Goal: Task Accomplishment & Management: Use online tool/utility

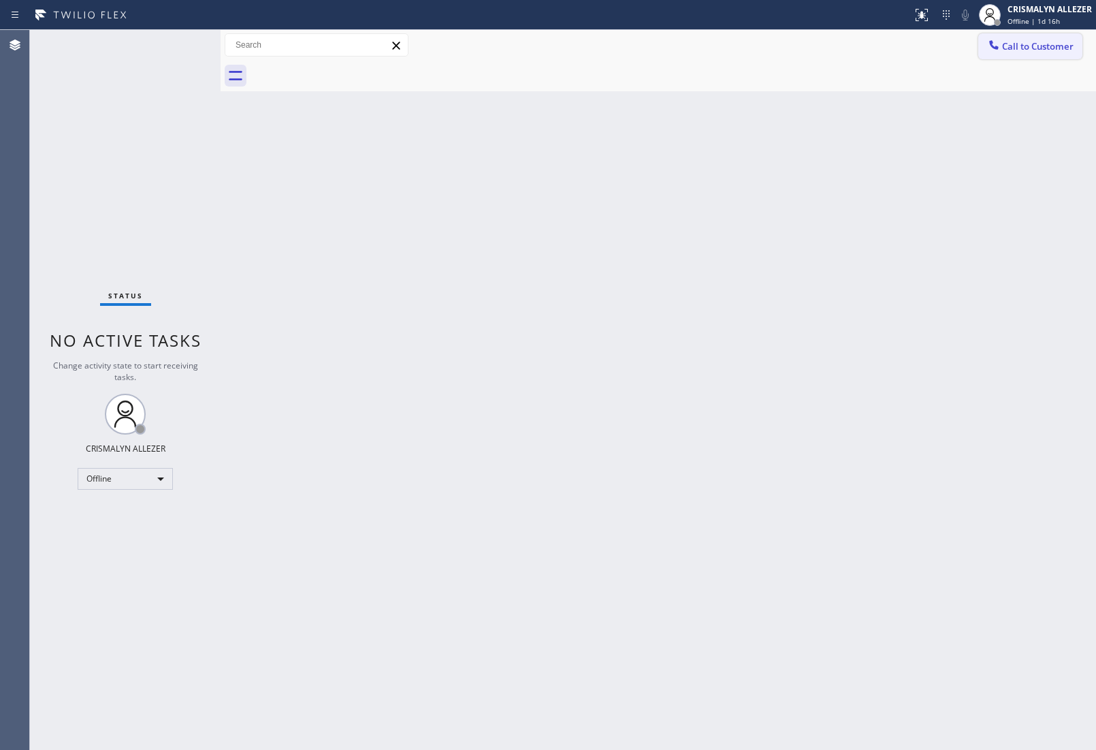
click at [1018, 48] on span "Call to Customer" at bounding box center [1037, 46] width 71 height 12
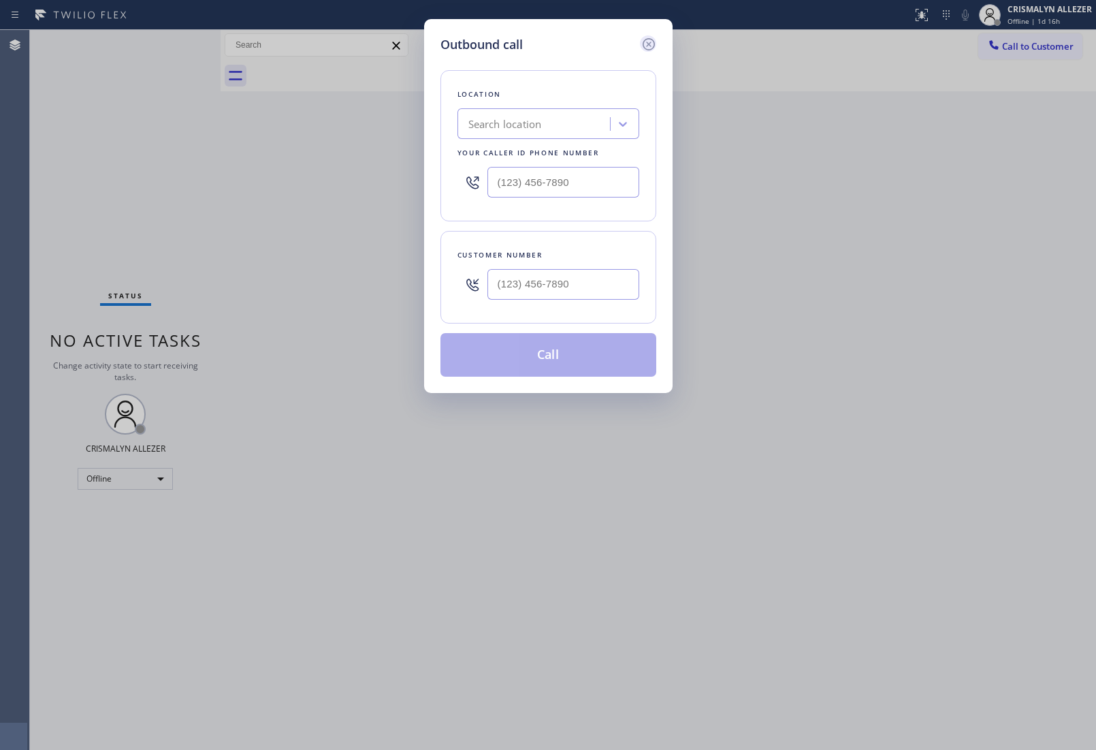
click at [644, 46] on icon at bounding box center [649, 44] width 16 height 16
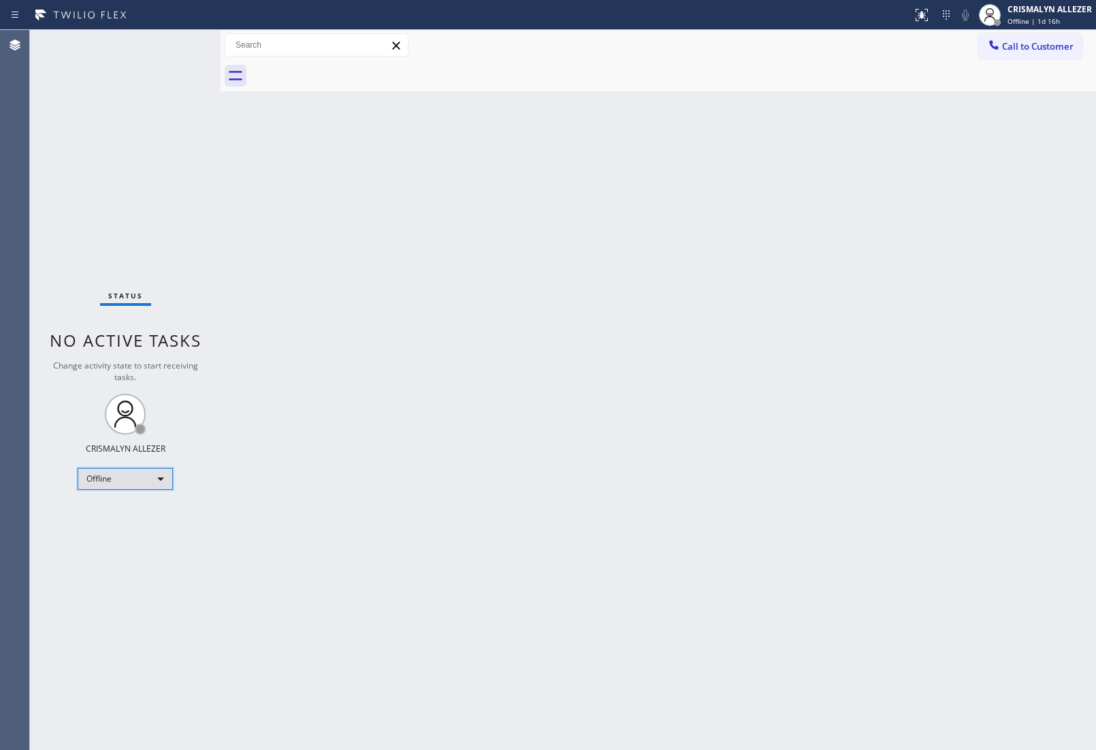
click at [165, 477] on div "Offline" at bounding box center [125, 479] width 95 height 22
click at [119, 532] on li "Unavailable" at bounding box center [124, 531] width 93 height 16
click at [1049, 52] on button "Call to Customer" at bounding box center [1030, 46] width 104 height 26
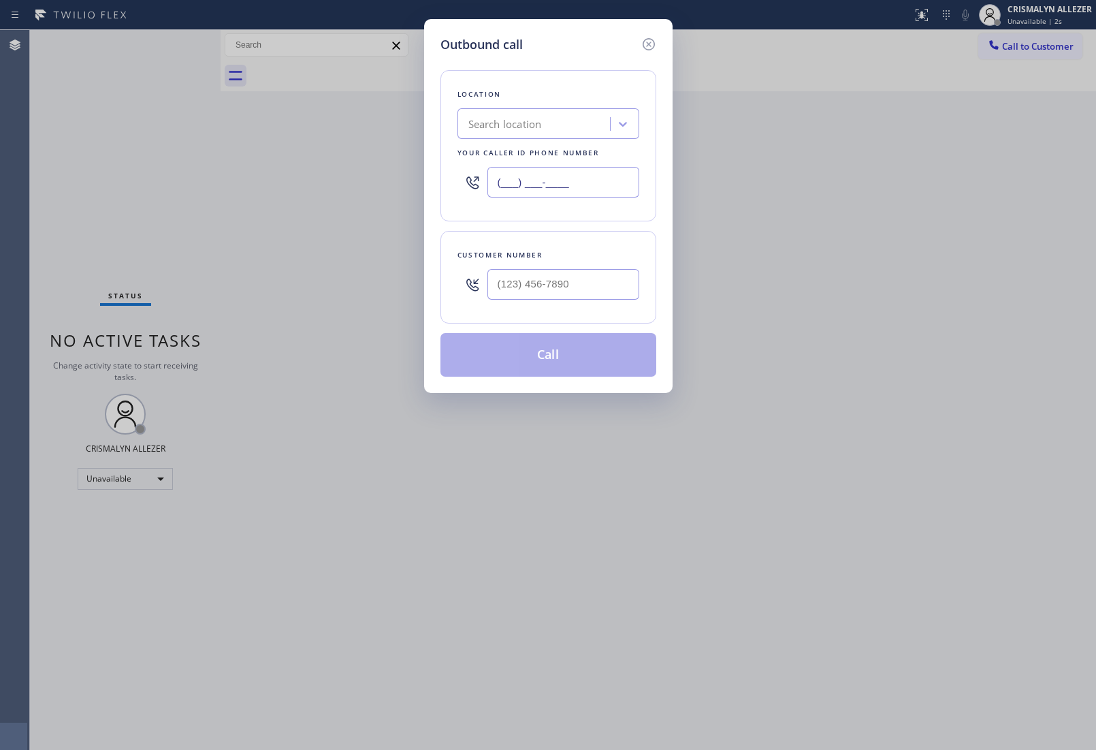
click at [601, 181] on input "(___) ___-____" at bounding box center [563, 182] width 152 height 31
paste input "562) 278-0808"
type input "[PHONE_NUMBER]"
click at [549, 296] on input "(___) ___-____" at bounding box center [563, 284] width 152 height 31
paste input "646) 228-9095"
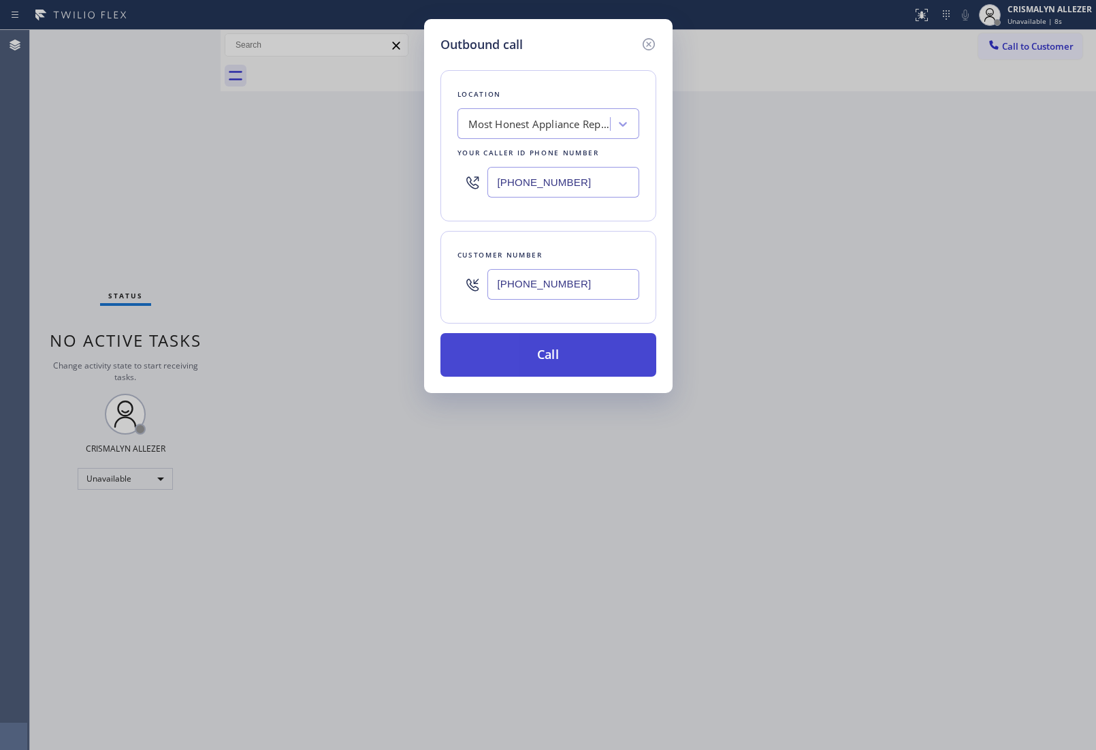
type input "[PHONE_NUMBER]"
click at [556, 372] on button "Call" at bounding box center [549, 355] width 216 height 44
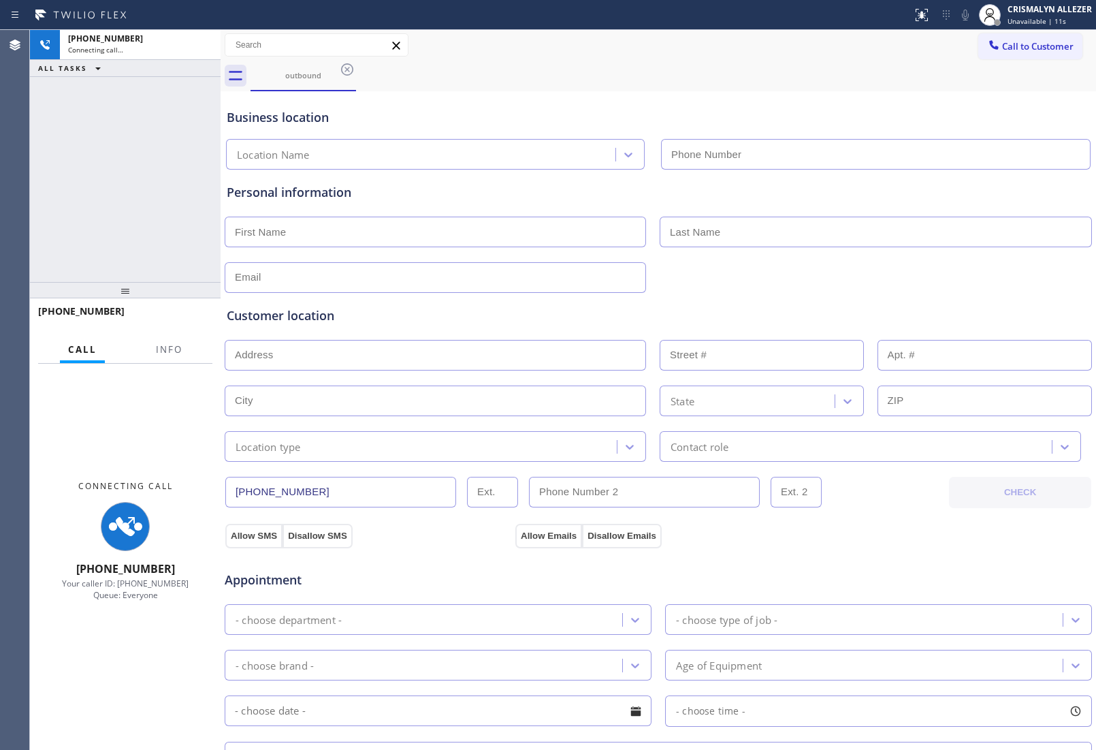
type input "[PHONE_NUMBER]"
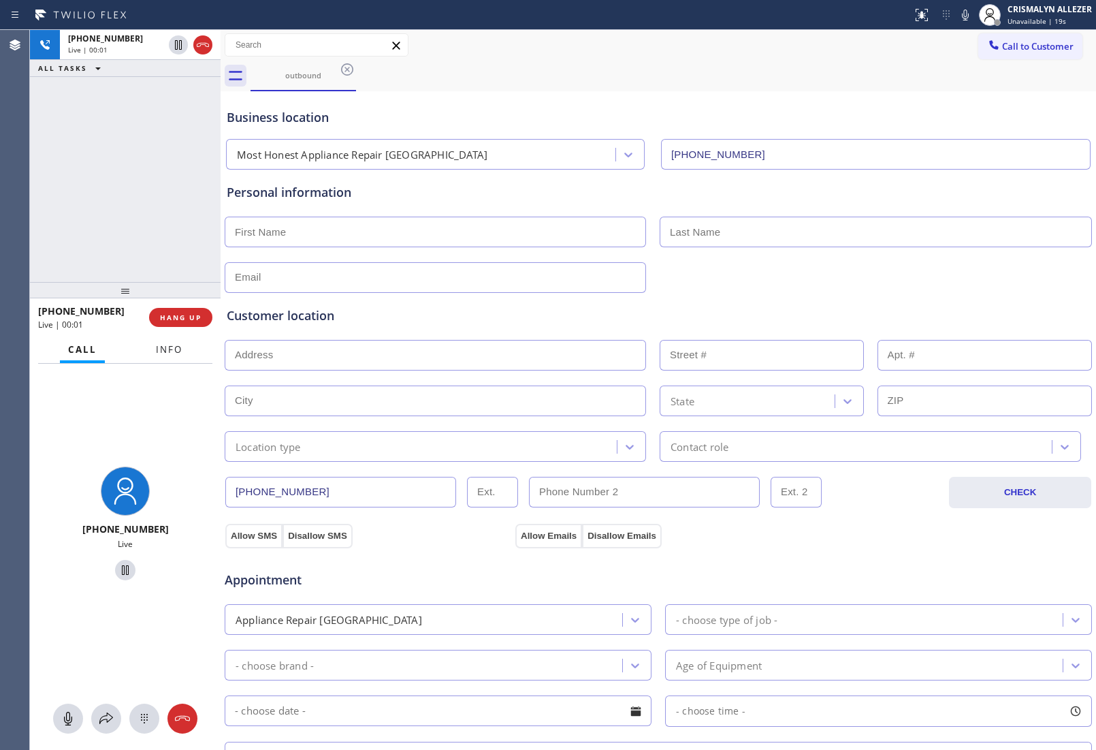
click at [164, 345] on span "Info" at bounding box center [169, 349] width 27 height 12
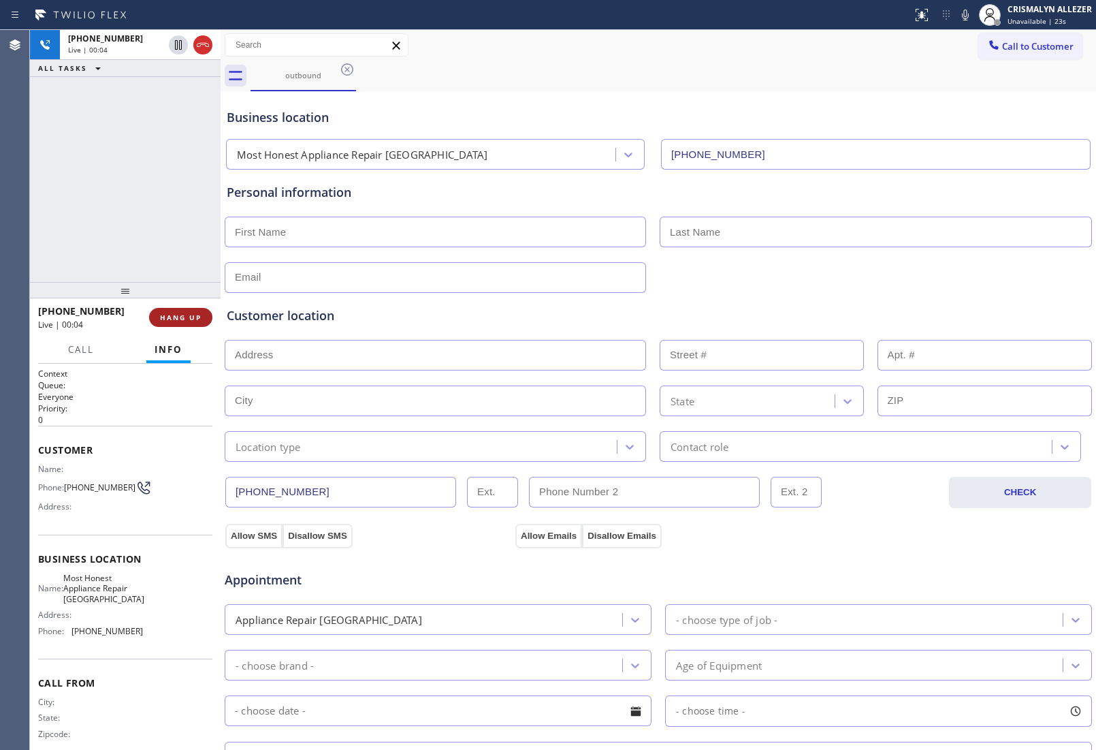
click at [191, 321] on span "HANG UP" at bounding box center [181, 318] width 42 height 10
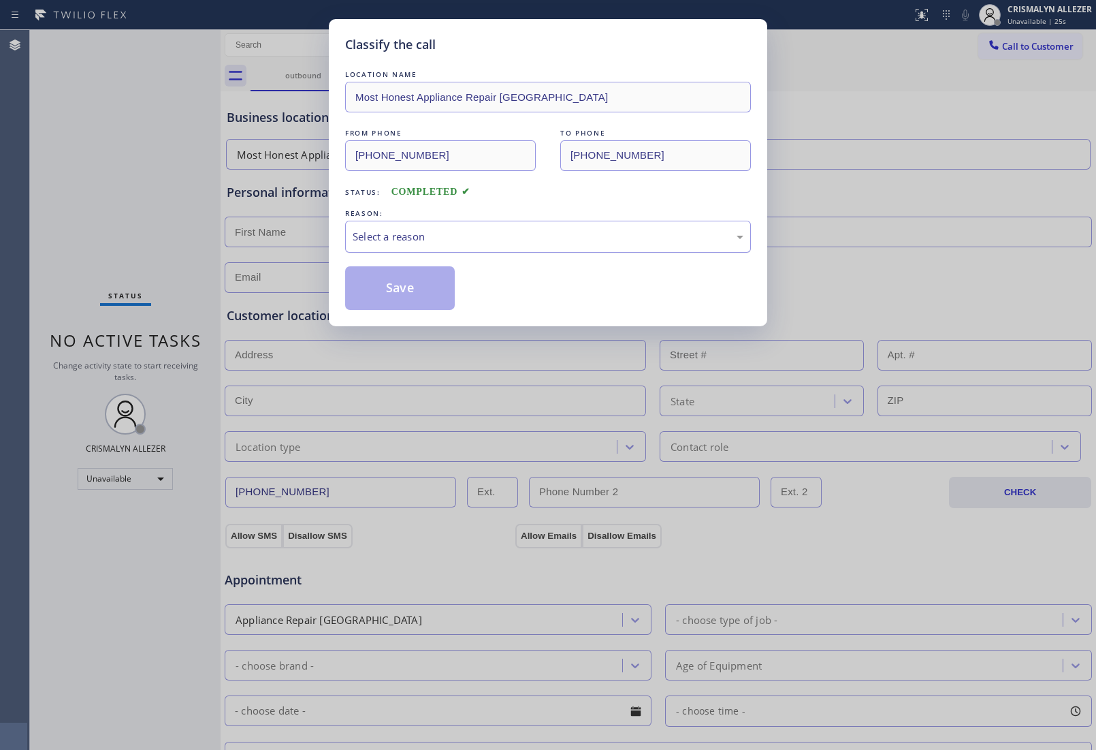
click at [519, 238] on div "Select a reason" at bounding box center [548, 237] width 391 height 16
click at [393, 296] on button "Save" at bounding box center [400, 288] width 110 height 44
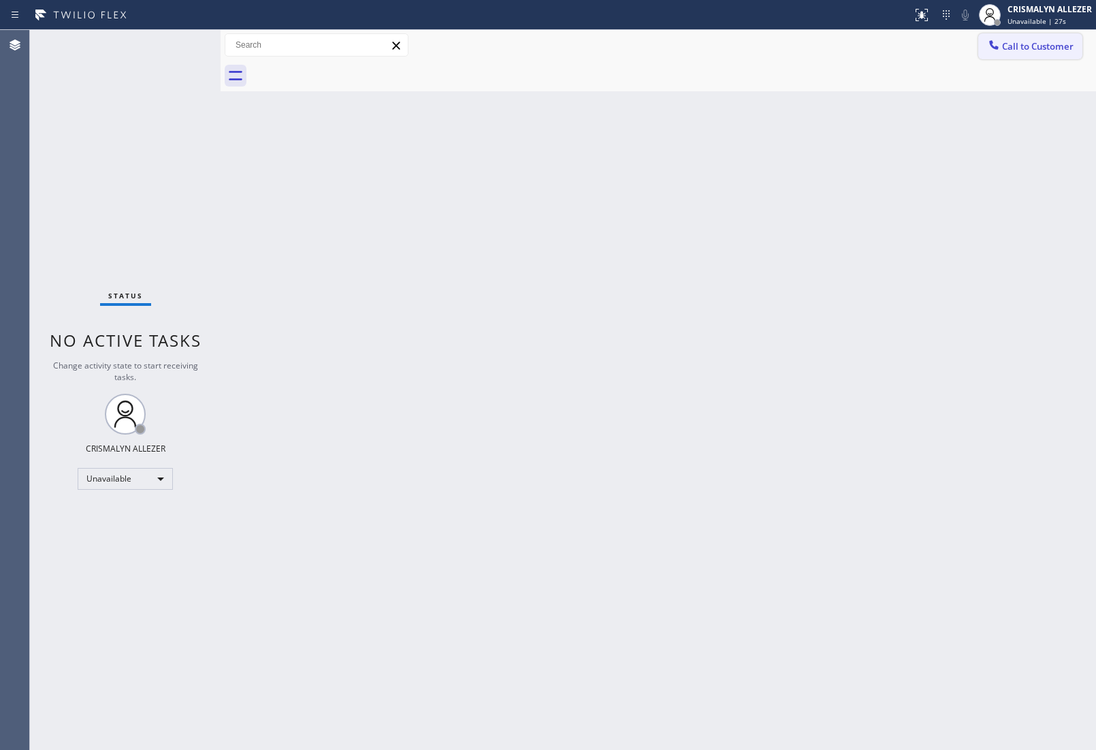
click at [1057, 48] on span "Call to Customer" at bounding box center [1037, 46] width 71 height 12
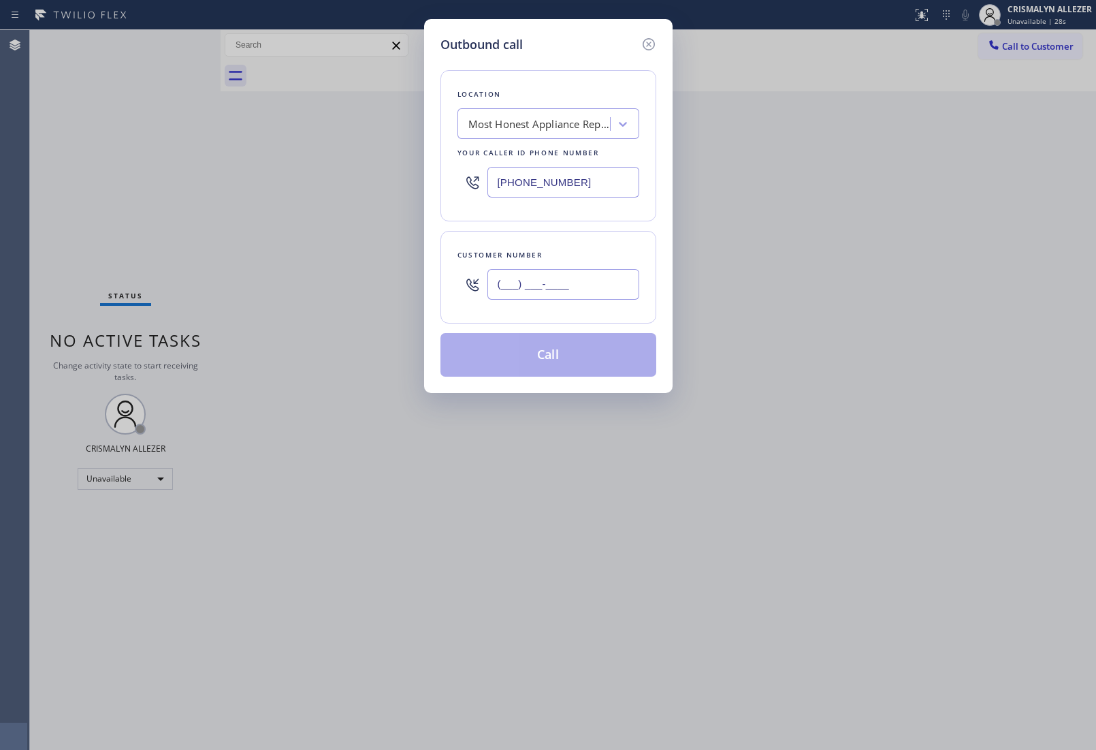
click at [559, 291] on input "(___) ___-____" at bounding box center [563, 284] width 152 height 31
paste input "646) 228-9095"
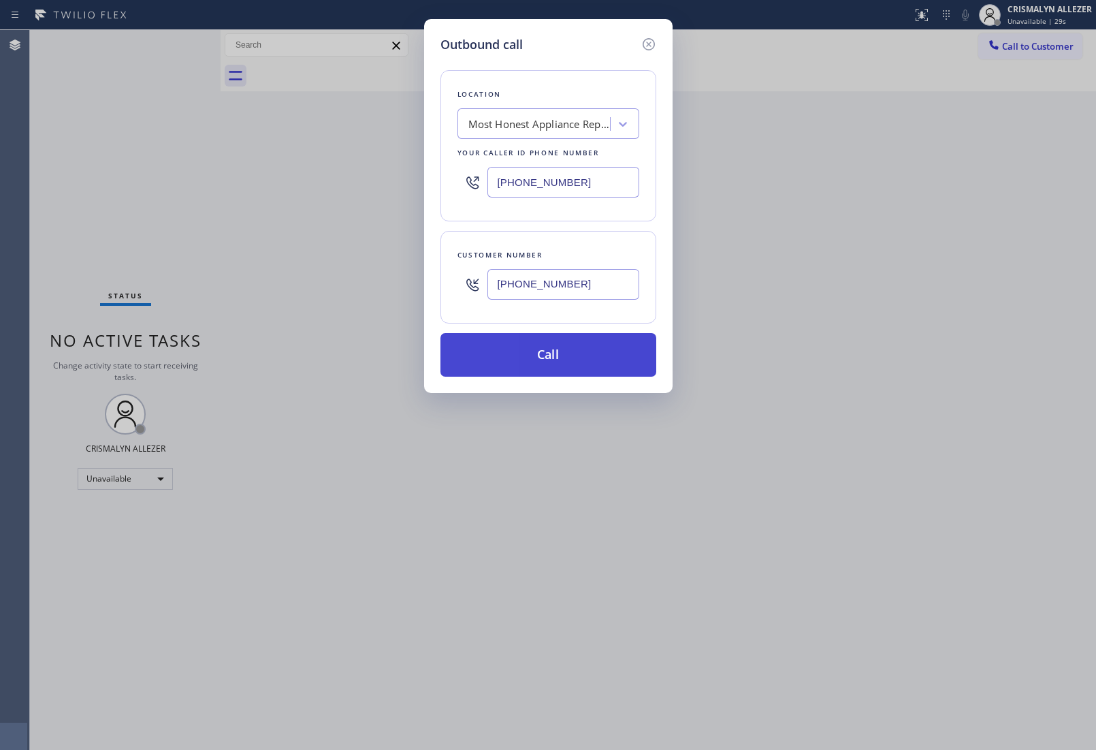
type input "[PHONE_NUMBER]"
click at [549, 363] on button "Call" at bounding box center [549, 355] width 216 height 44
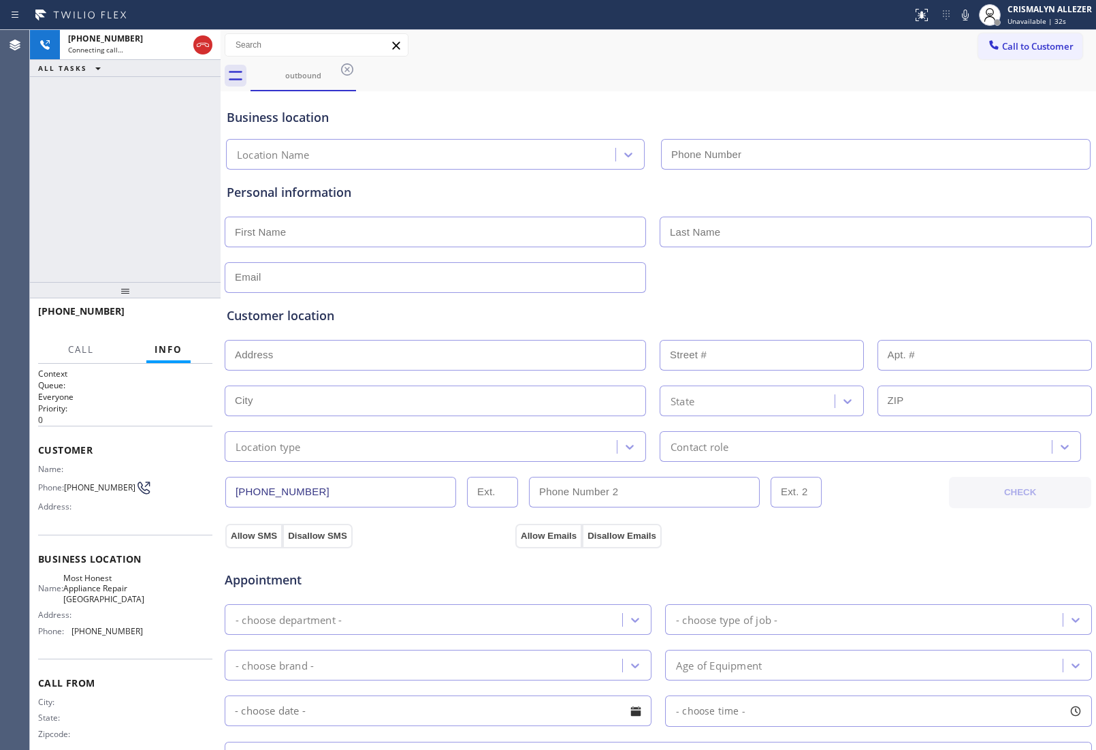
type input "[PHONE_NUMBER]"
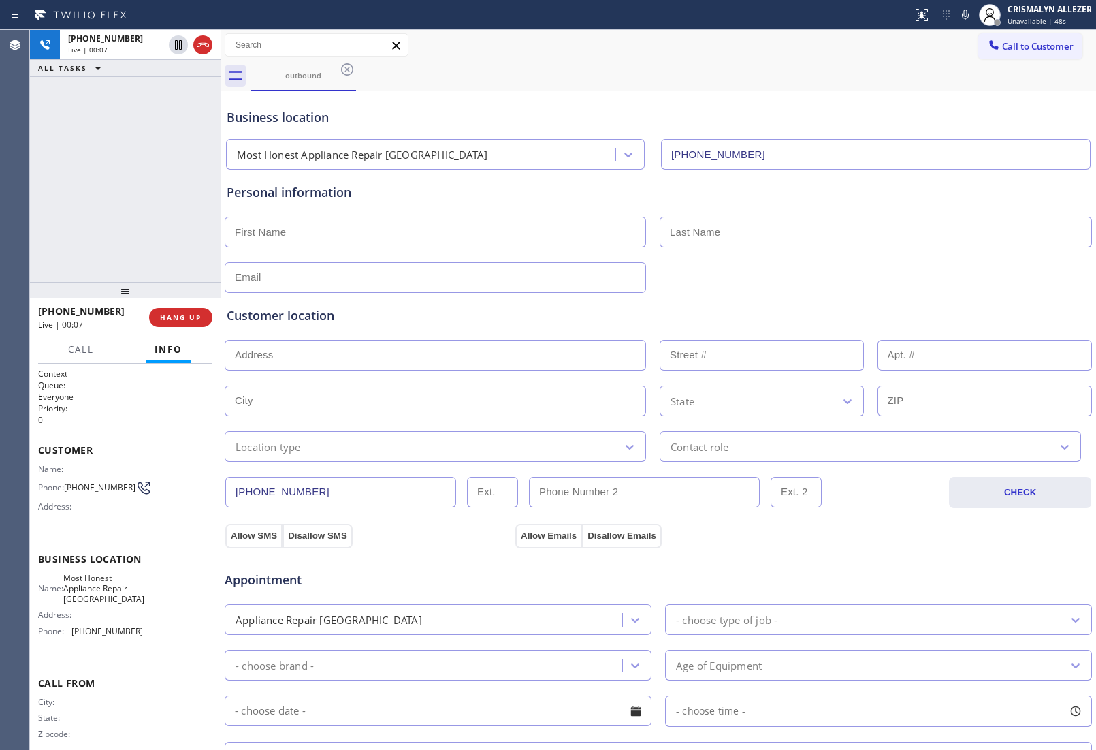
click at [393, 320] on div "Customer location" at bounding box center [658, 315] width 863 height 18
click at [168, 315] on span "HANG UP" at bounding box center [181, 318] width 42 height 10
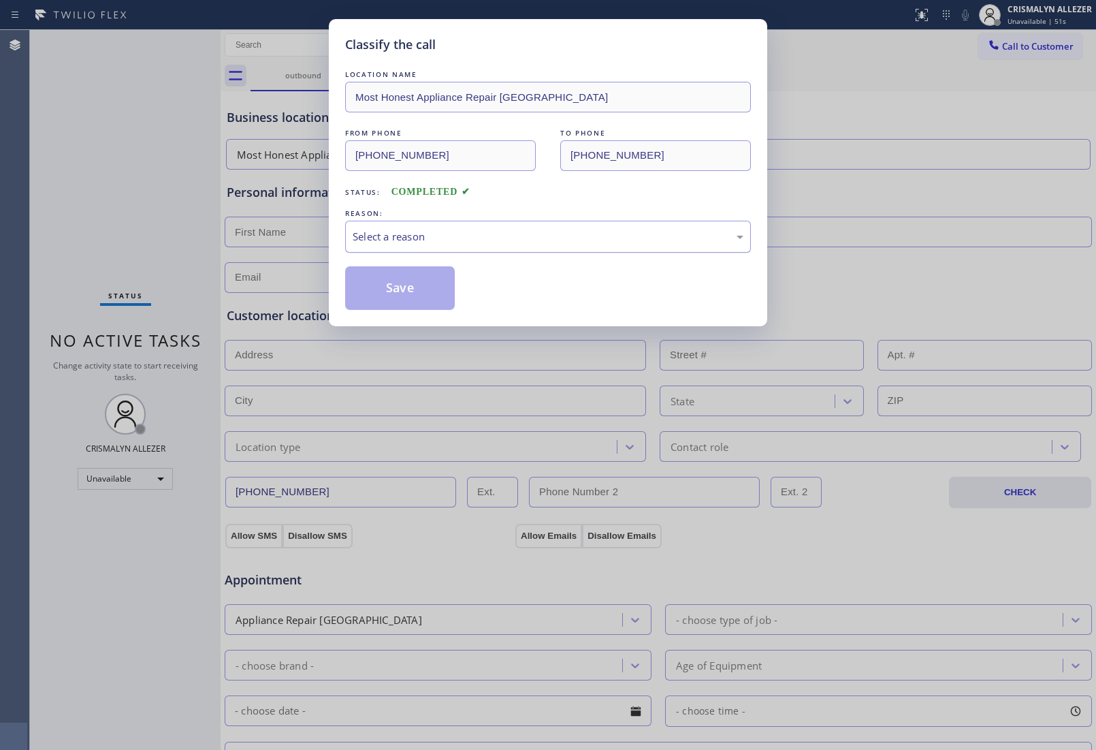
click at [499, 234] on div "Select a reason" at bounding box center [548, 237] width 391 height 16
click at [420, 283] on button "Save" at bounding box center [400, 288] width 110 height 44
